Goal: Task Accomplishment & Management: Manage account settings

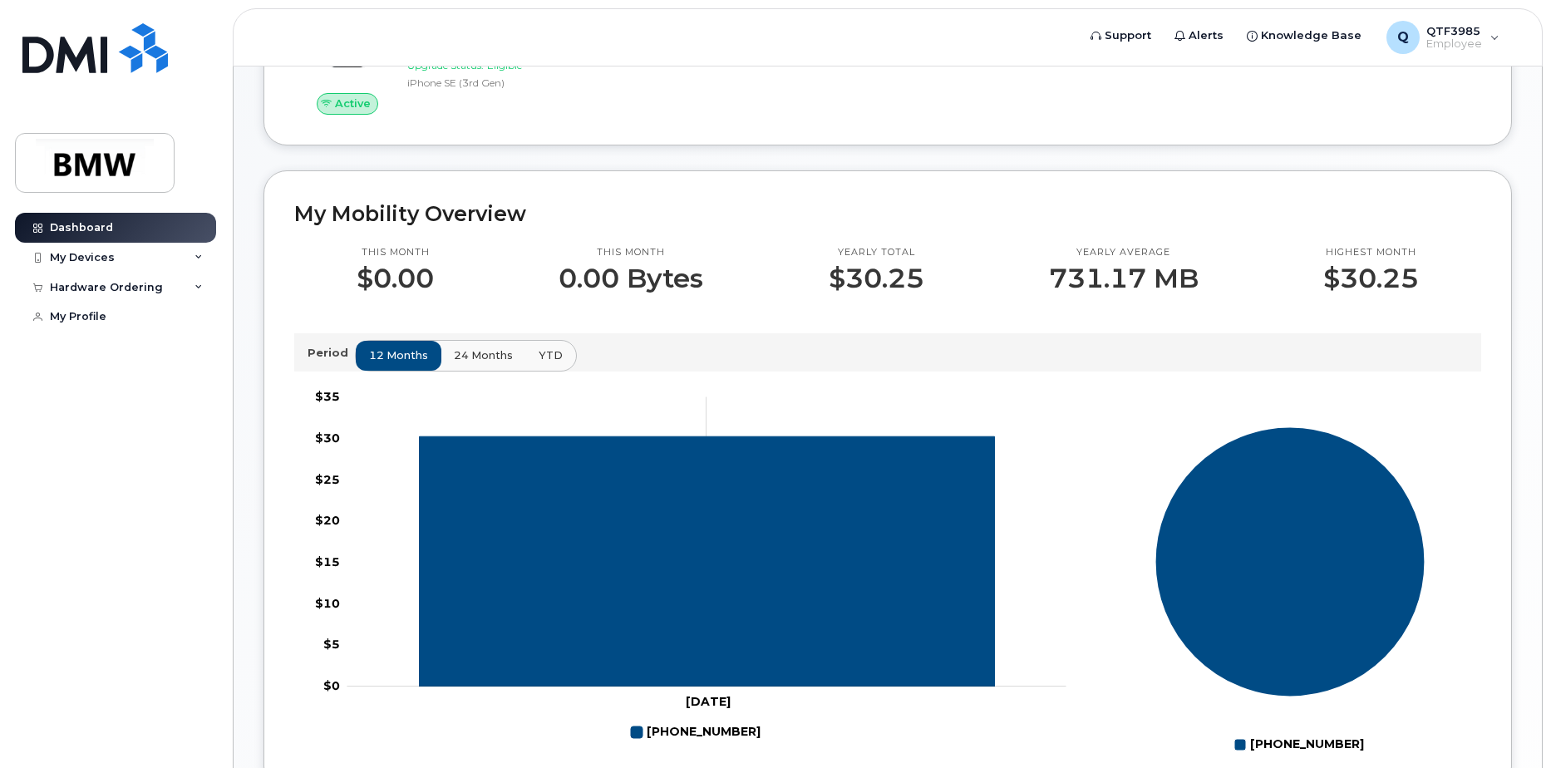
scroll to position [735, 0]
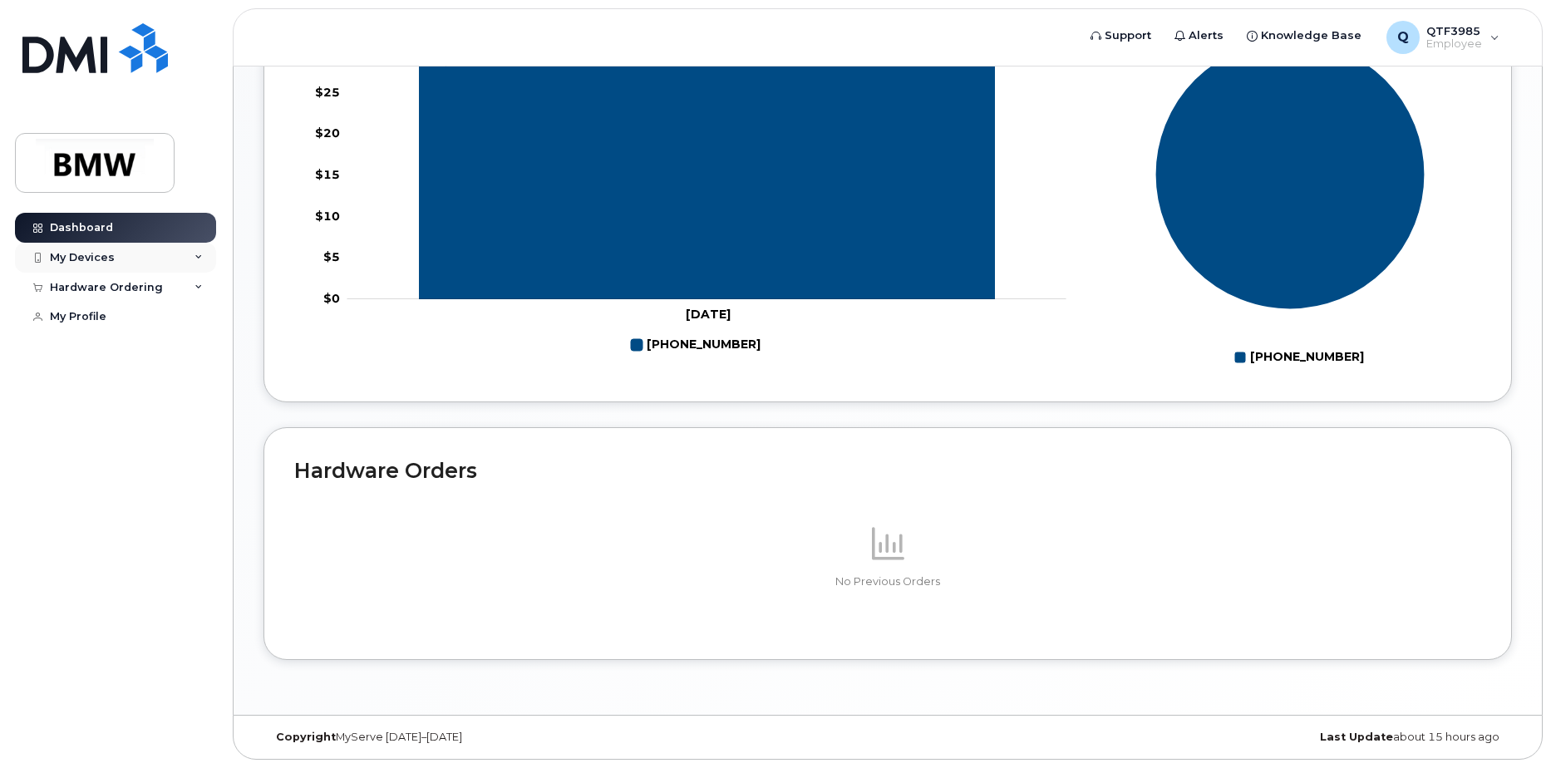
click at [130, 256] on div "My Devices" at bounding box center [115, 258] width 201 height 30
click at [155, 331] on div "([PERSON_NAME])" at bounding box center [151, 335] width 101 height 15
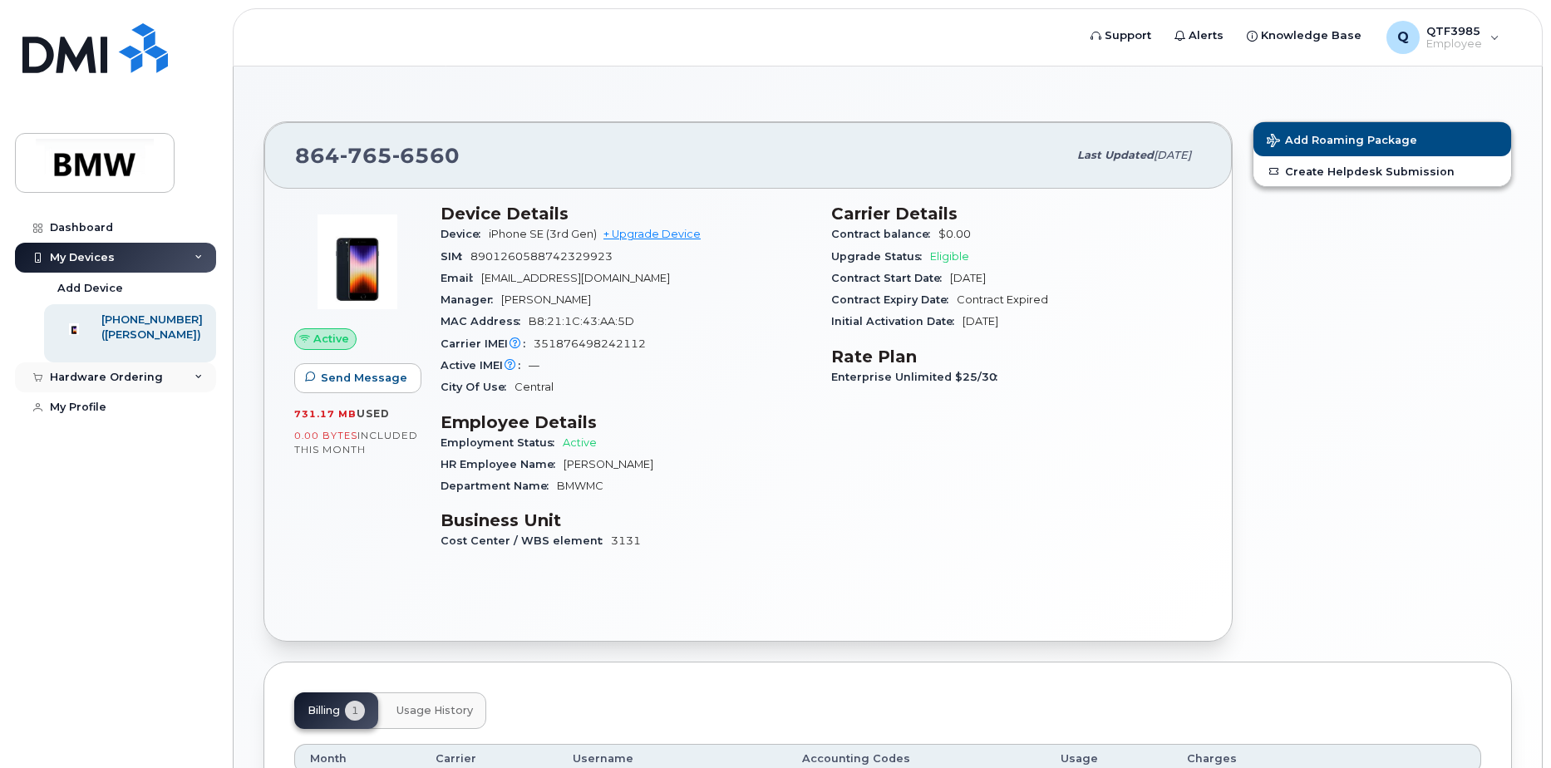
click at [123, 384] on div "Hardware Ordering" at bounding box center [106, 377] width 113 height 13
click at [83, 446] on div "My Profile" at bounding box center [78, 438] width 57 height 13
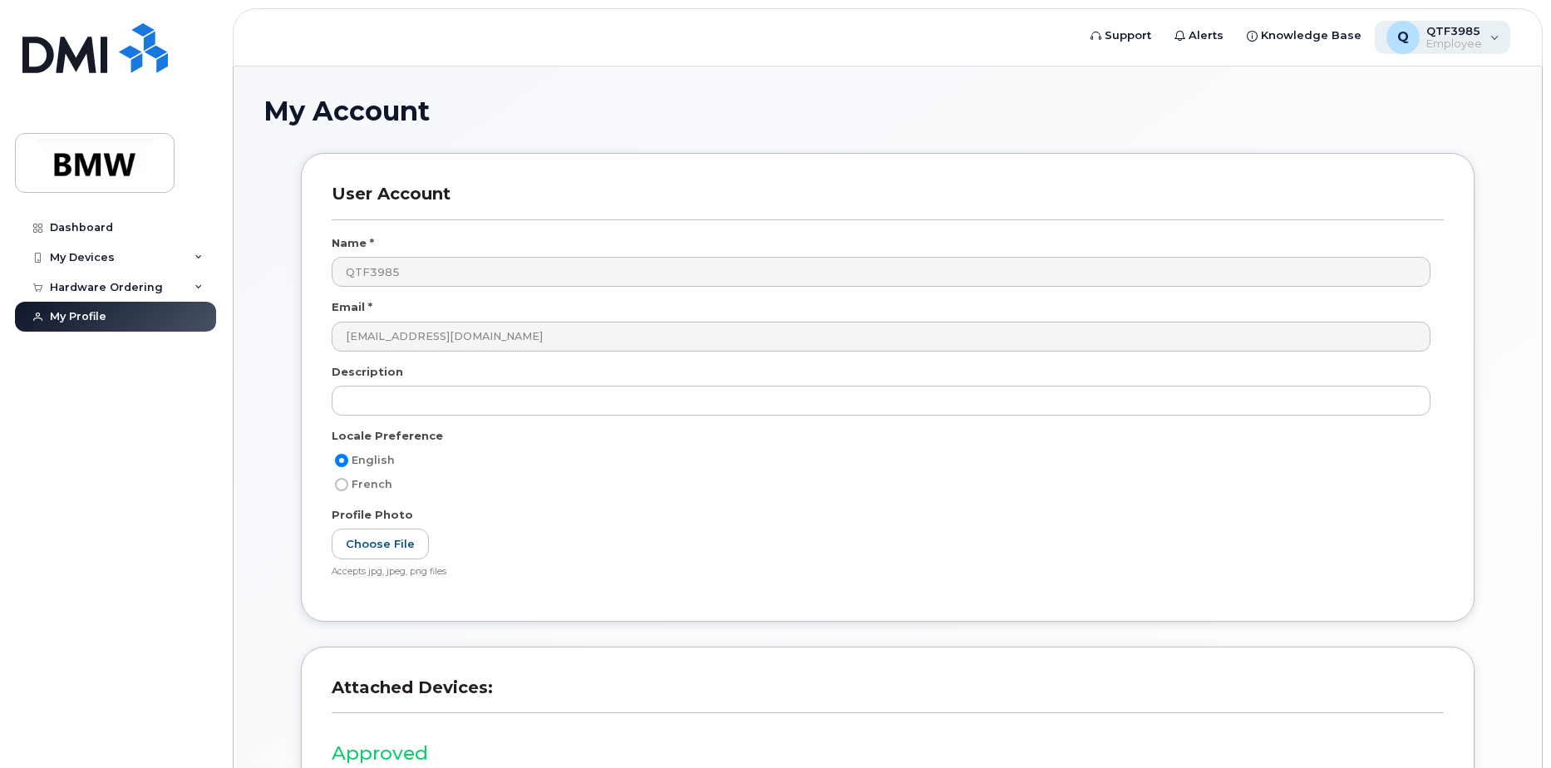
click at [1488, 27] on div "Q QTF3985 Employee" at bounding box center [1443, 37] width 136 height 33
